Goal: Information Seeking & Learning: Learn about a topic

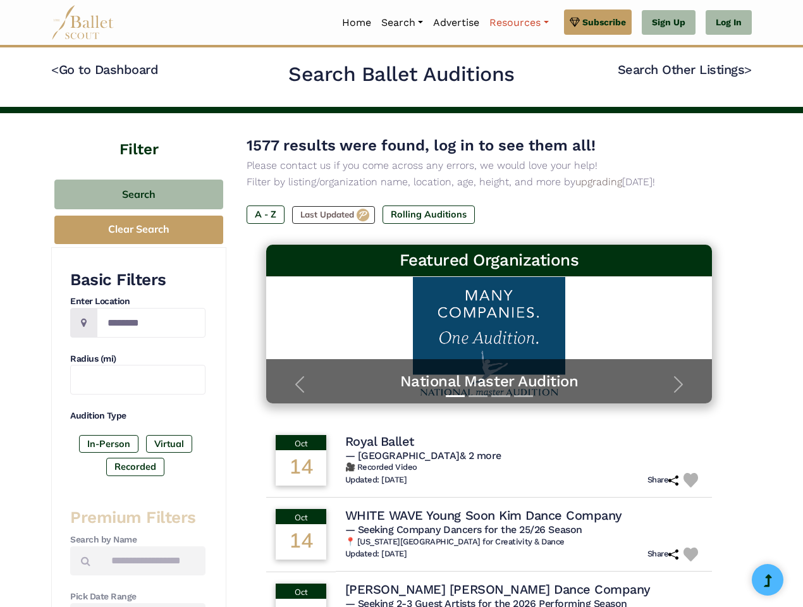
click at [518, 23] on link "Resources" at bounding box center [519, 22] width 69 height 27
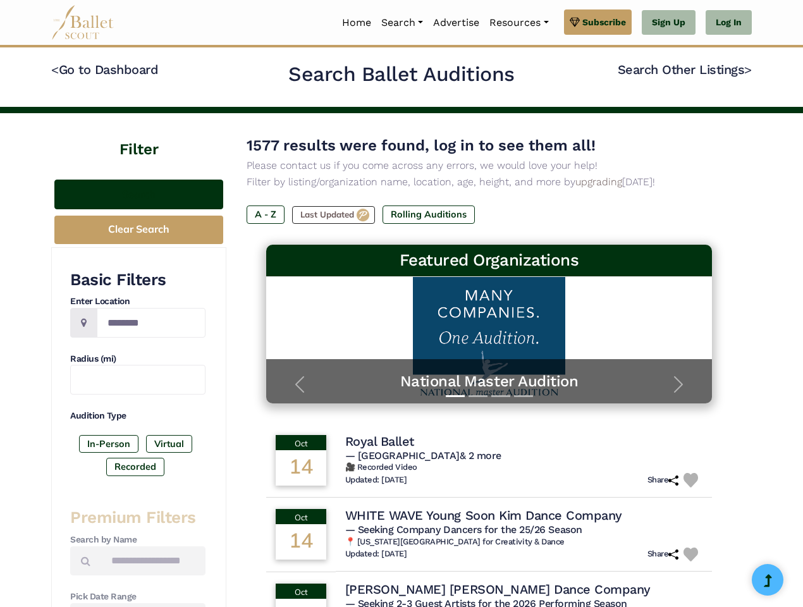
click at [139, 194] on button "Search" at bounding box center [138, 195] width 169 height 30
click at [139, 230] on button "Clear Search" at bounding box center [138, 230] width 169 height 28
click at [109, 444] on label "In-Person" at bounding box center [108, 444] width 59 height 18
click at [168, 444] on label "Virtual" at bounding box center [169, 444] width 46 height 18
click at [135, 467] on label "Recorded" at bounding box center [135, 467] width 58 height 18
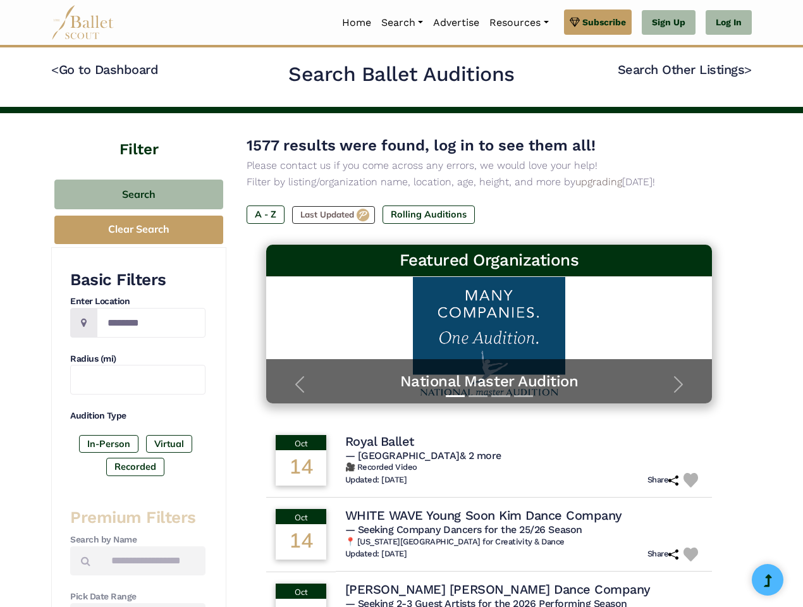
click at [266, 214] on label "A - Z" at bounding box center [266, 215] width 38 height 18
click at [335, 215] on label "Last Updated" at bounding box center [333, 215] width 83 height 18
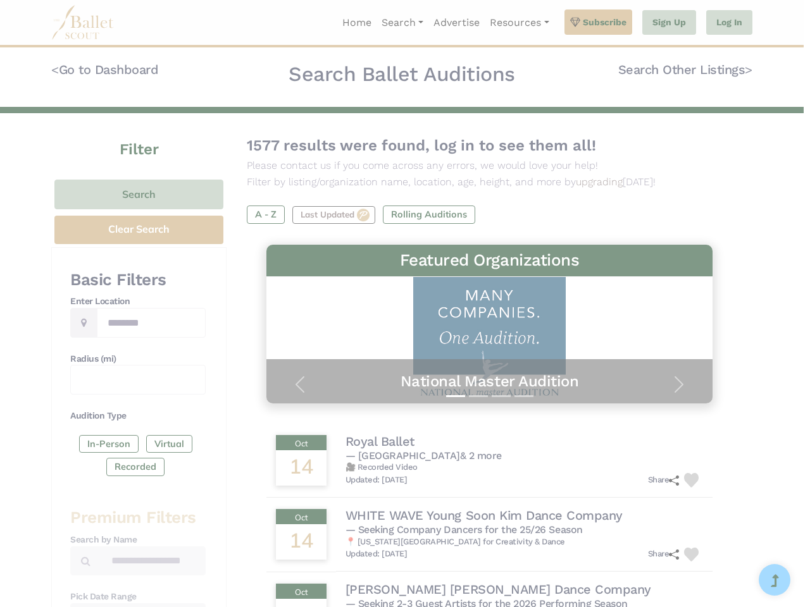
click at [0, 0] on h5 "Premium Feature" at bounding box center [0, 0] width 0 height 0
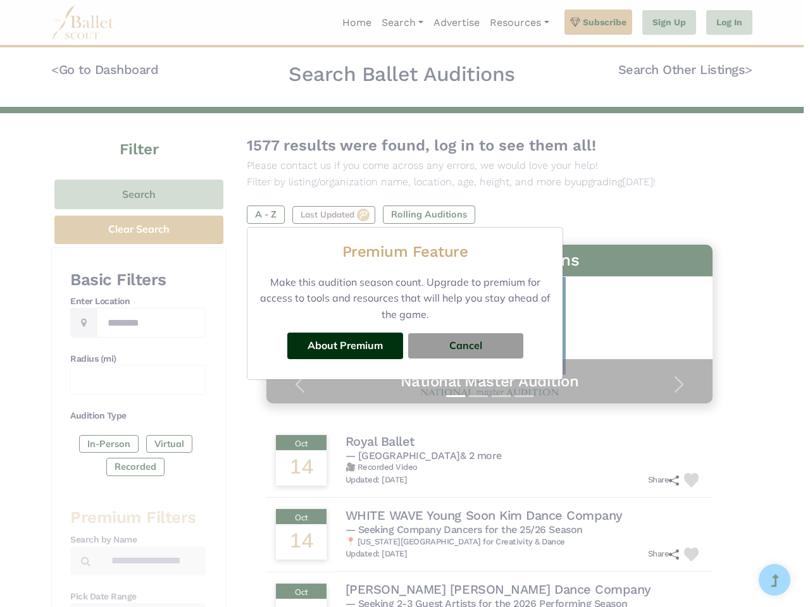
click at [490, 460] on div "Premium Feature Make this audition season count. Upgrade to premium for access …" at bounding box center [405, 303] width 810 height 607
